Goal: Obtain resource: Download file/media

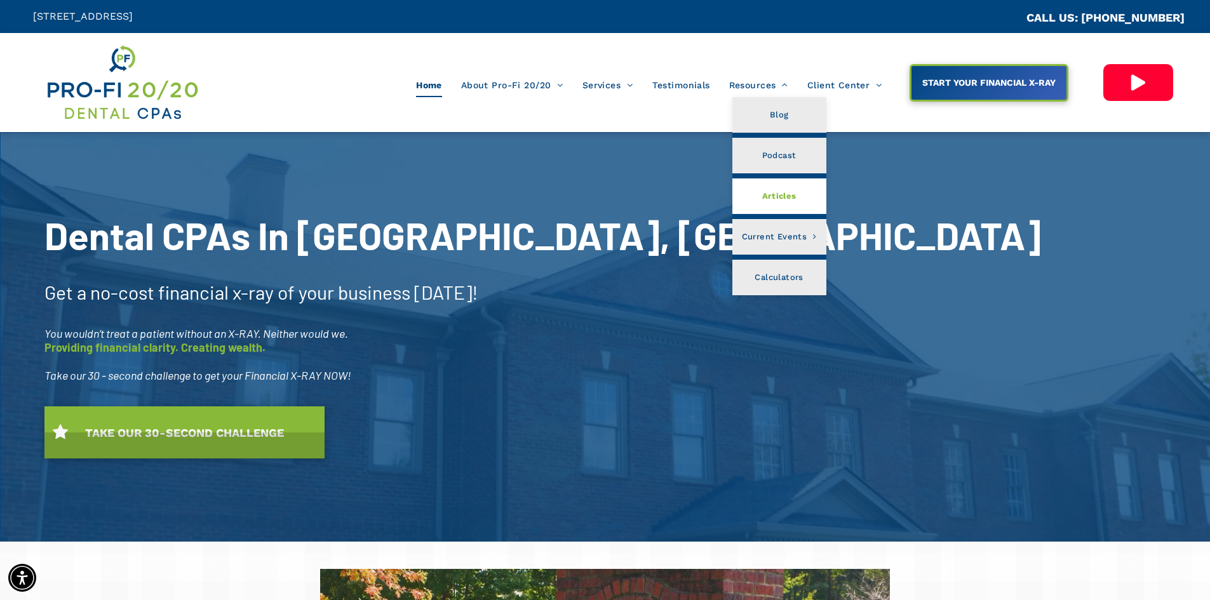
click at [779, 198] on span "Articles" at bounding box center [779, 196] width 34 height 17
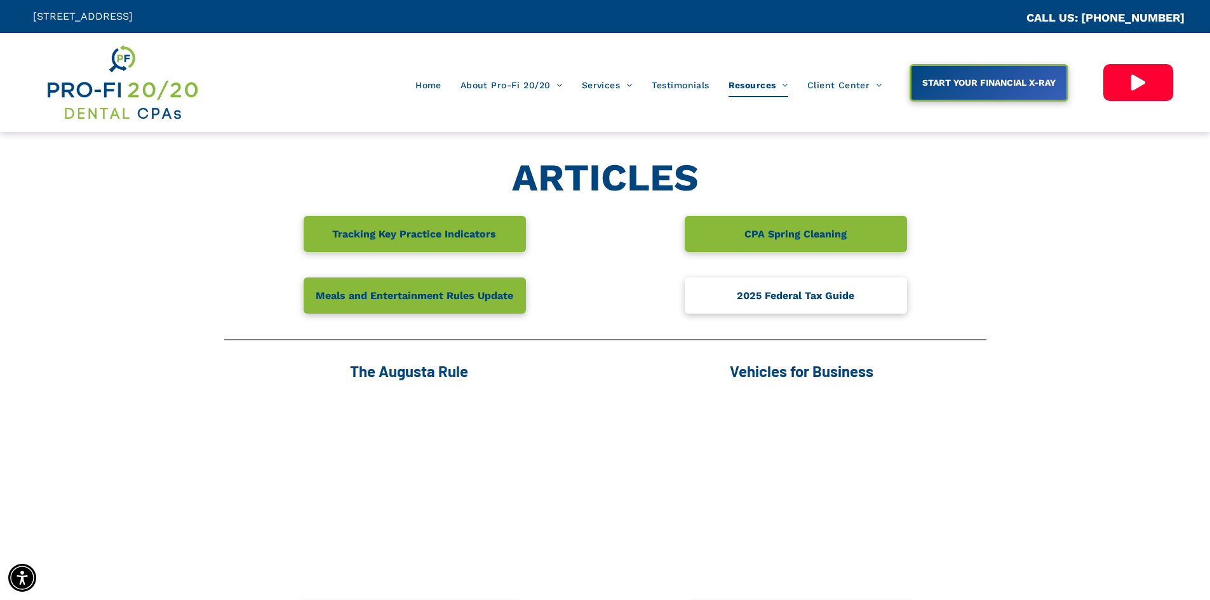
click at [802, 293] on span "2025 Federal Tax Guide" at bounding box center [795, 295] width 126 height 25
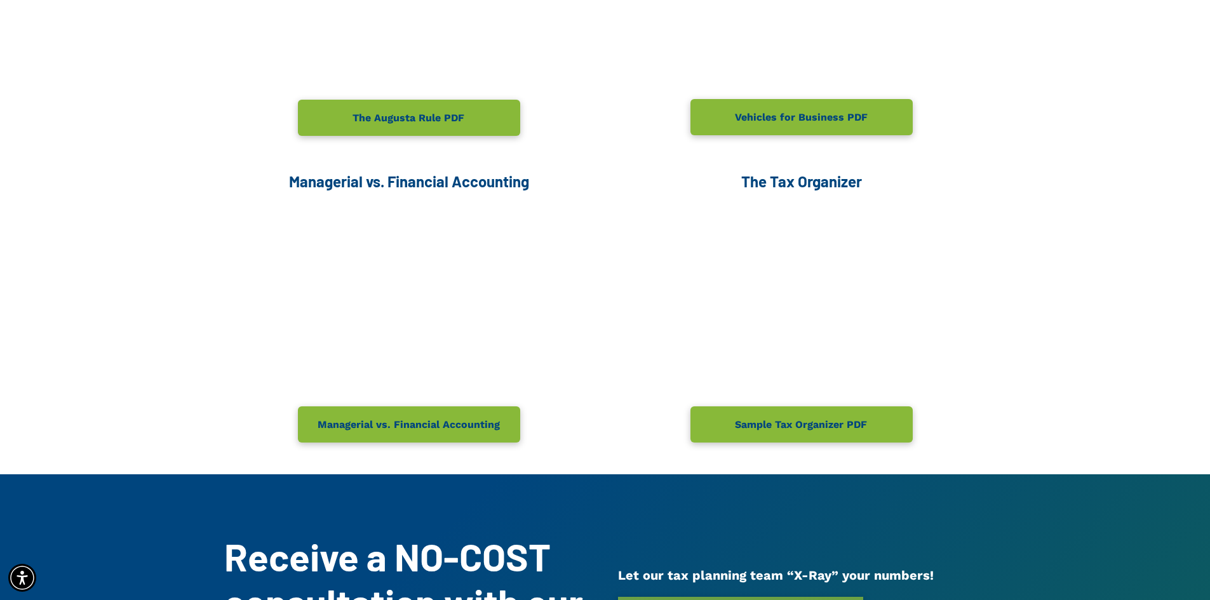
scroll to position [508, 0]
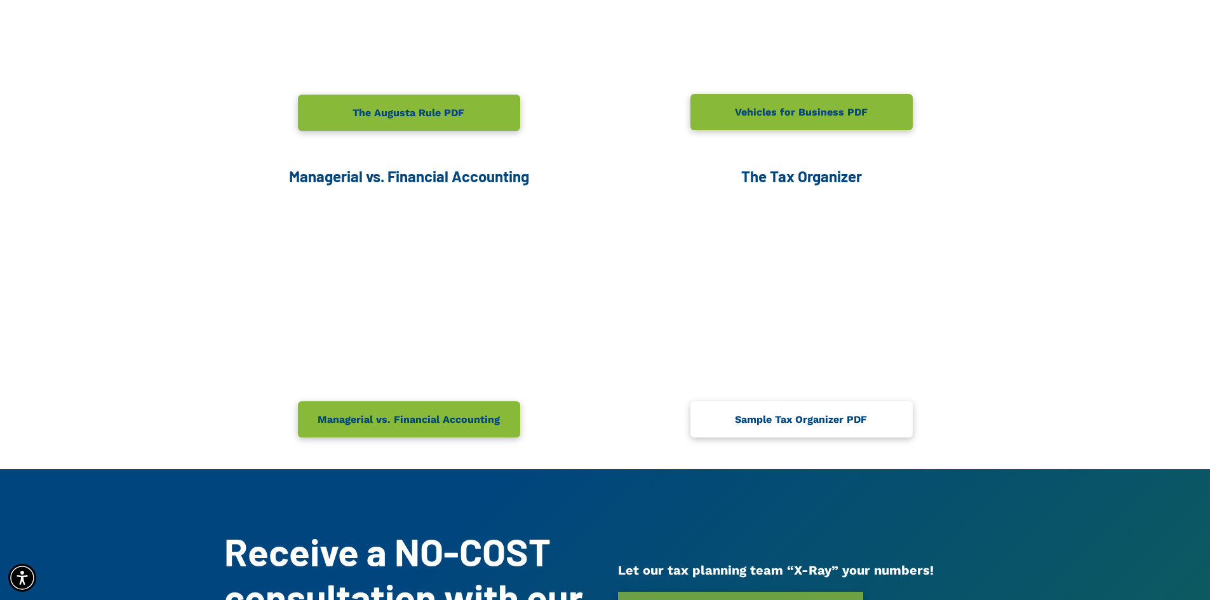
click at [830, 412] on span "Sample Tax Organizer PDF" at bounding box center [801, 419] width 141 height 25
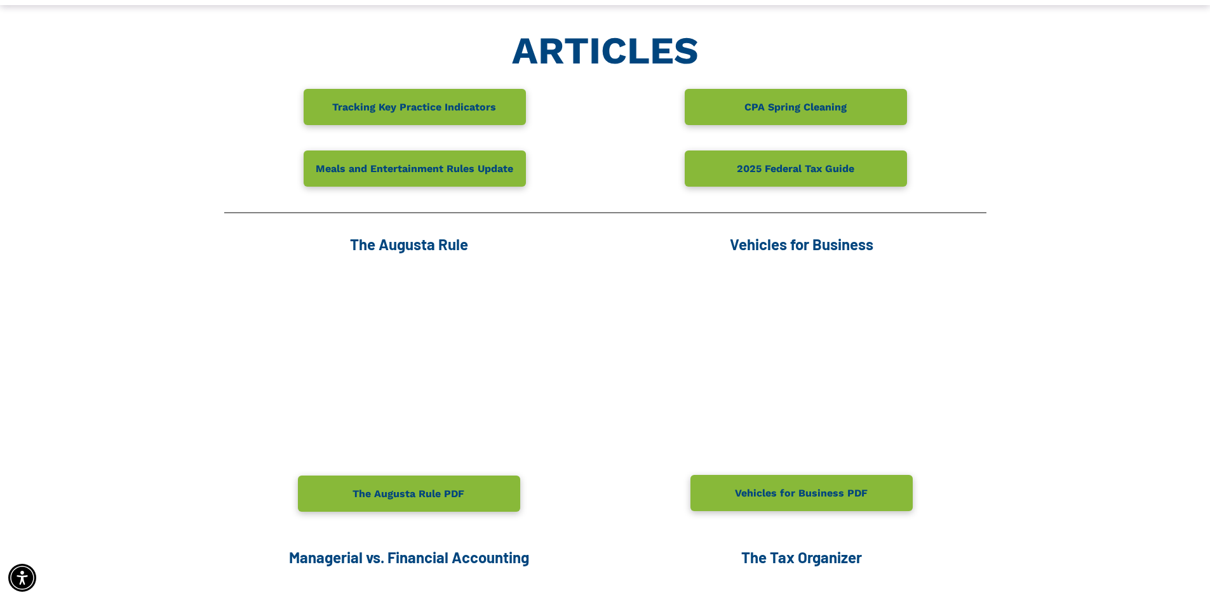
scroll to position [64, 0]
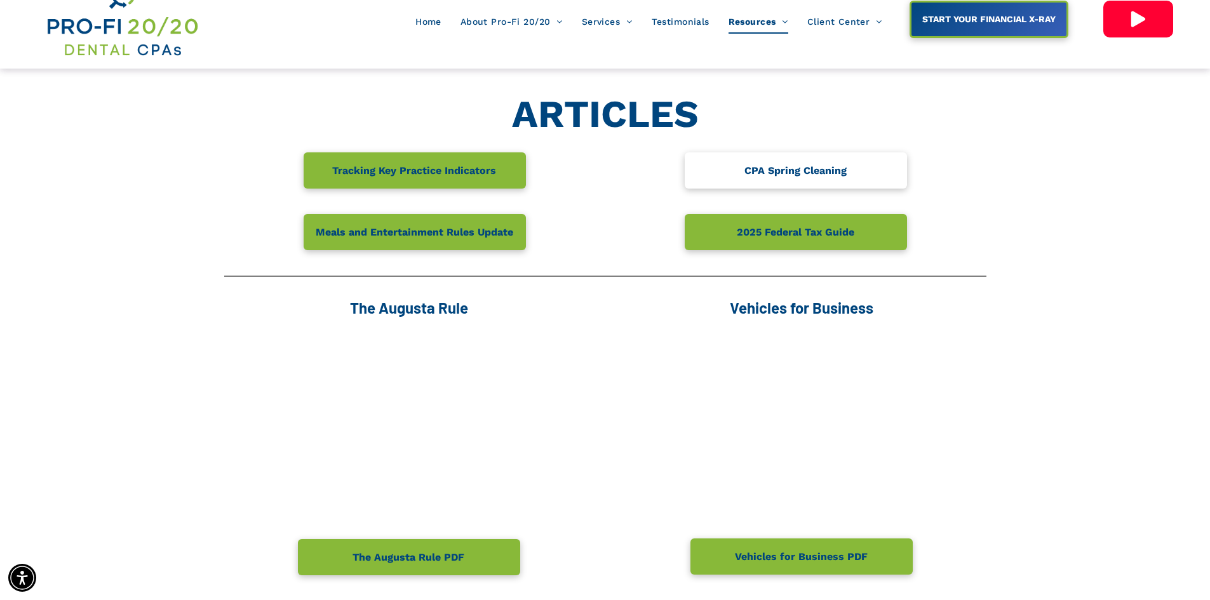
click at [828, 169] on span "CPA Spring Cleaning" at bounding box center [795, 170] width 111 height 25
